Goal: Task Accomplishment & Management: Use online tool/utility

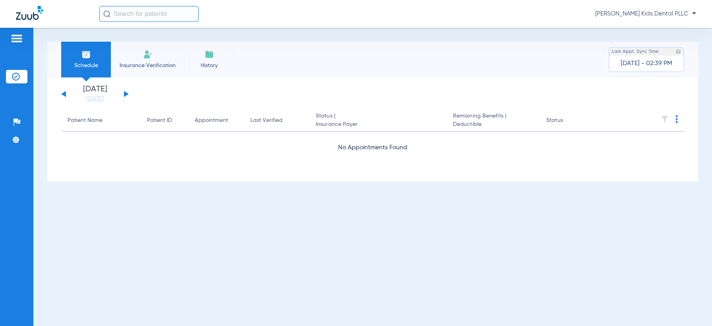
click at [151, 54] on img at bounding box center [148, 55] width 10 height 10
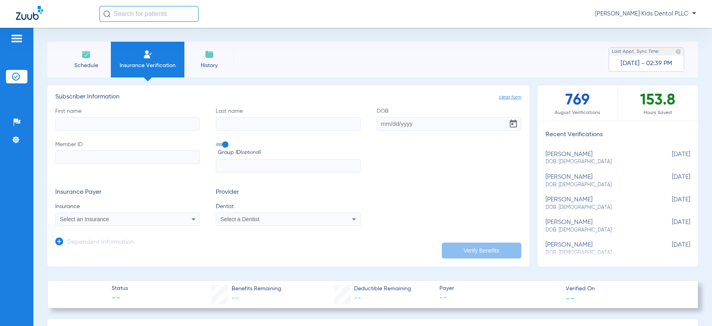
click at [80, 59] on li "Schedule" at bounding box center [86, 60] width 50 height 36
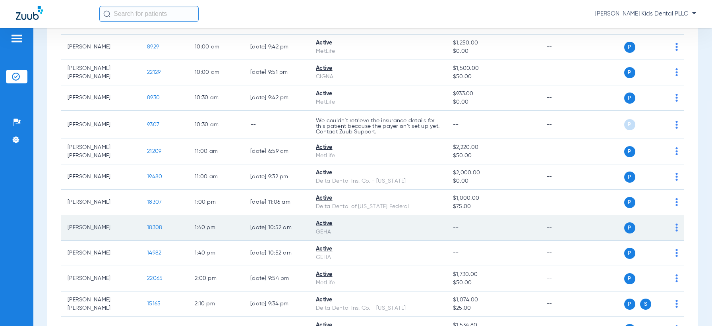
scroll to position [447, 0]
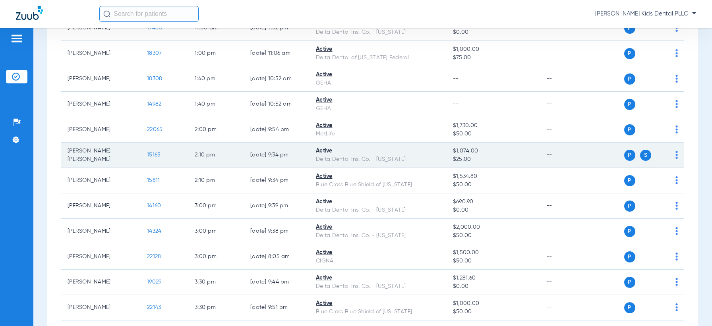
click at [141, 154] on td "15165" at bounding box center [165, 155] width 48 height 25
click at [161, 155] on td "15165" at bounding box center [165, 155] width 48 height 25
click at [157, 155] on span "15165" at bounding box center [154, 155] width 14 height 6
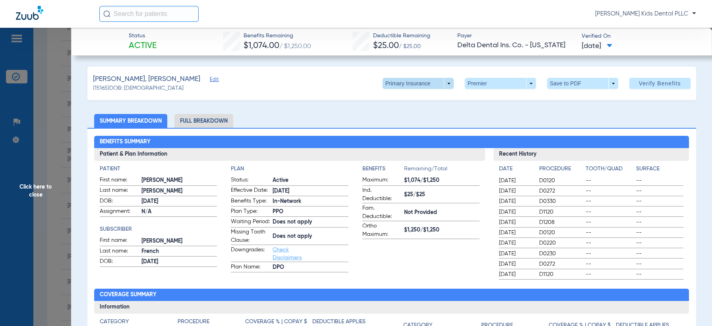
click at [410, 84] on span at bounding box center [418, 83] width 19 height 19
click at [416, 113] on span "Secondary Insurance" at bounding box center [408, 116] width 52 height 6
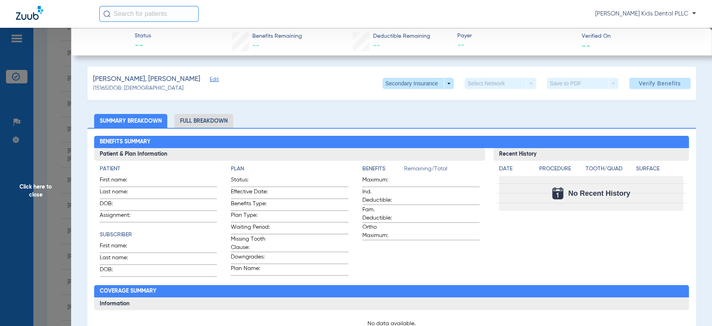
click at [48, 182] on span "Click here to close" at bounding box center [35, 191] width 71 height 326
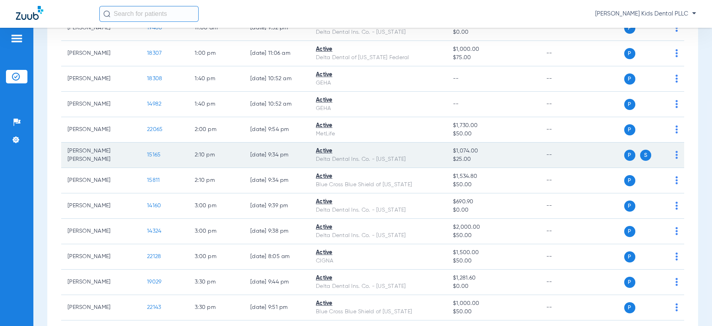
click at [640, 154] on span "S" at bounding box center [645, 155] width 11 height 11
click at [666, 154] on div "P S" at bounding box center [636, 155] width 84 height 11
drag, startPoint x: 644, startPoint y: 152, endPoint x: 642, endPoint y: 157, distance: 5.9
click at [645, 151] on div "P S" at bounding box center [646, 155] width 43 height 11
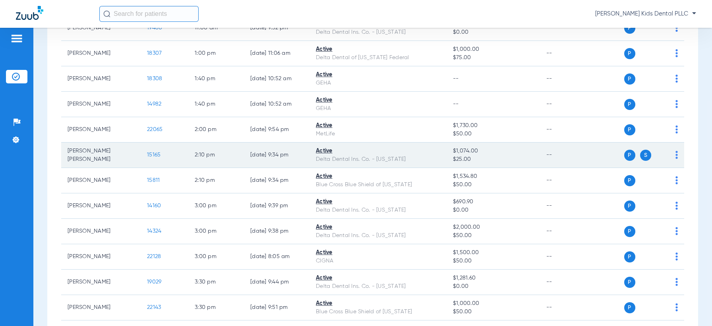
click at [641, 157] on span "S" at bounding box center [645, 155] width 11 height 11
click at [676, 154] on img at bounding box center [677, 155] width 2 height 8
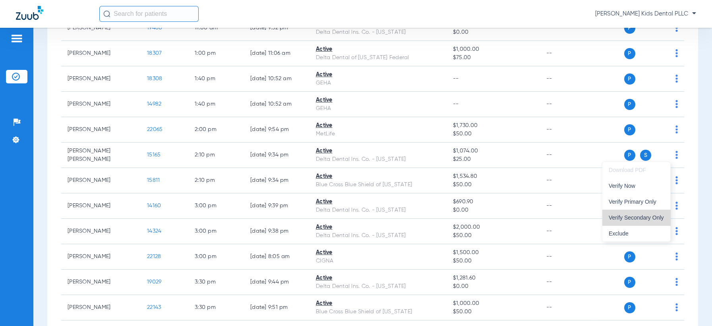
click at [643, 214] on button "Verify Secondary Only" at bounding box center [637, 218] width 68 height 16
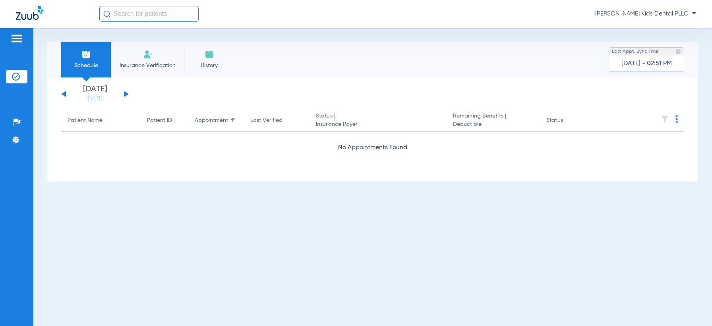
scroll to position [0, 0]
